Goal: Find specific page/section: Find specific page/section

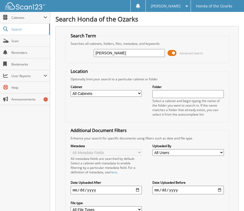
type input "[PERSON_NAME]"
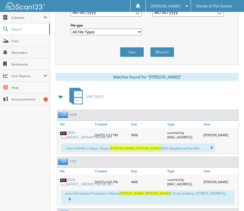
scroll to position [212, 0]
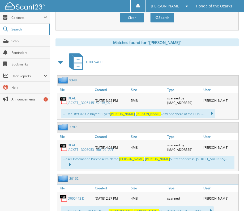
click at [71, 102] on link "DEAL JACKET__3005445142046_001" at bounding box center [90, 100] width 44 height 9
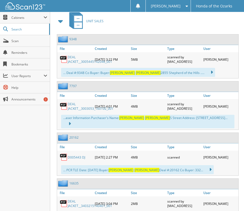
scroll to position [277, 0]
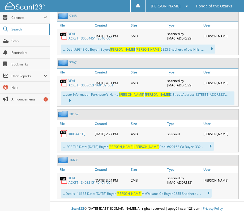
click at [72, 176] on link "DEAL JACKET__3403215140401_001" at bounding box center [90, 180] width 44 height 9
click at [66, 130] on img at bounding box center [64, 134] width 8 height 8
click at [75, 132] on link "D005443 DJ" at bounding box center [77, 134] width 18 height 5
click at [81, 39] on link "DEAL JACKET__3005445142046_001" at bounding box center [90, 36] width 44 height 9
click at [29, 153] on div "Close Cabinets My Company Email Addresses Search Scan" at bounding box center [25, 111] width 50 height 199
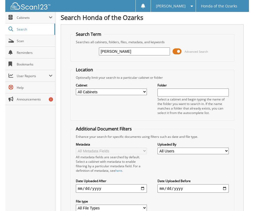
scroll to position [0, 0]
